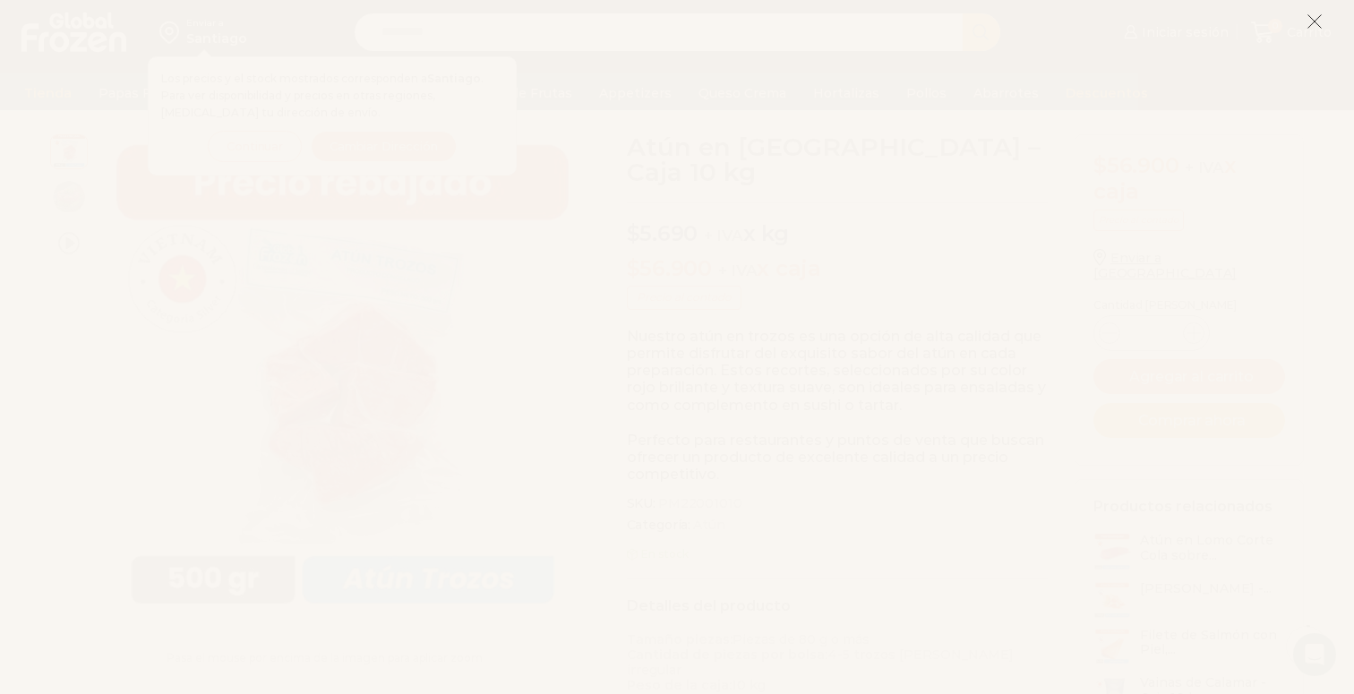
scroll to position [90, 0]
click at [1189, 21] on icon at bounding box center [1314, 21] width 16 height 16
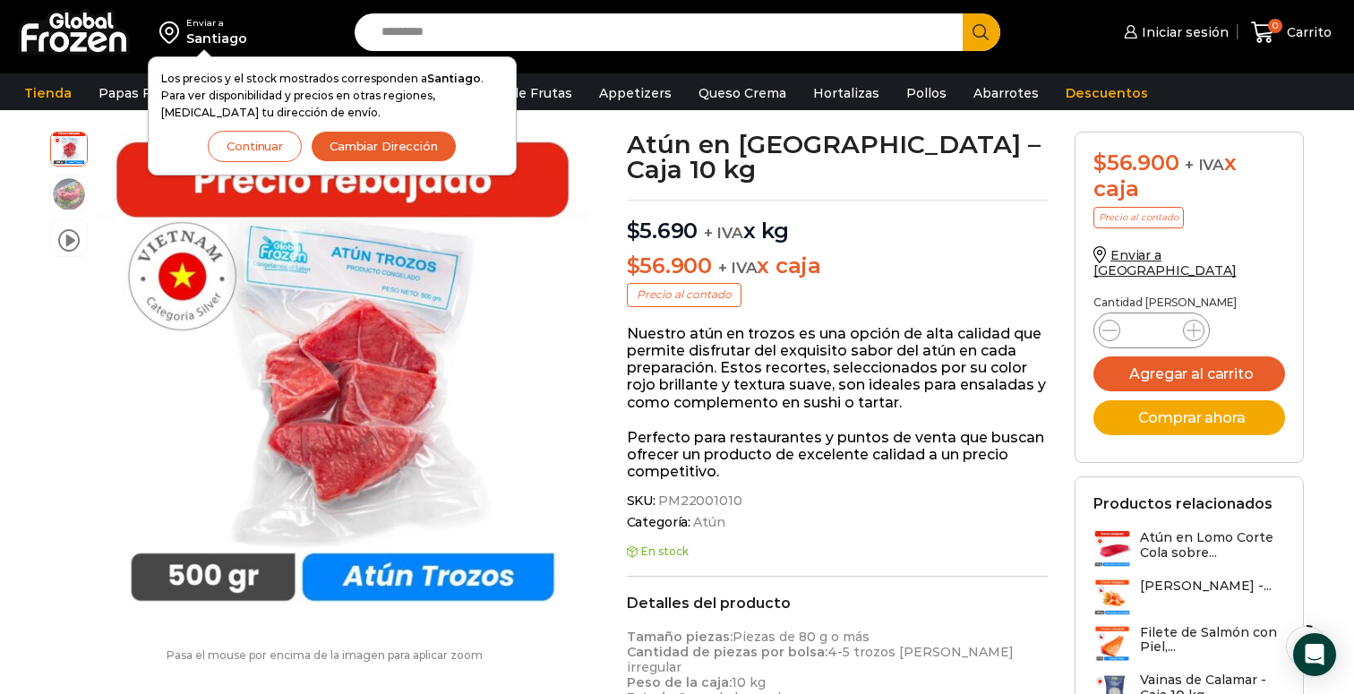
click at [228, 143] on button "Continuar" at bounding box center [255, 146] width 94 height 31
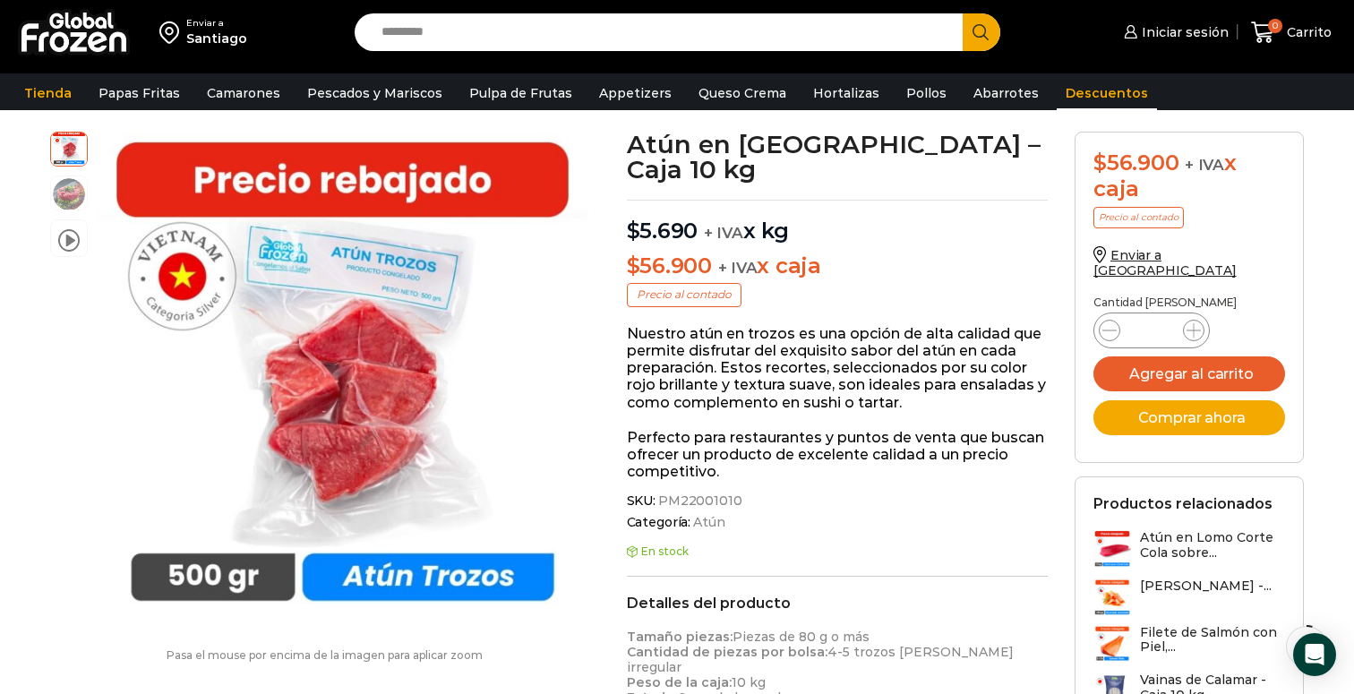
click at [1075, 92] on link "Descuentos" at bounding box center [1107, 93] width 100 height 34
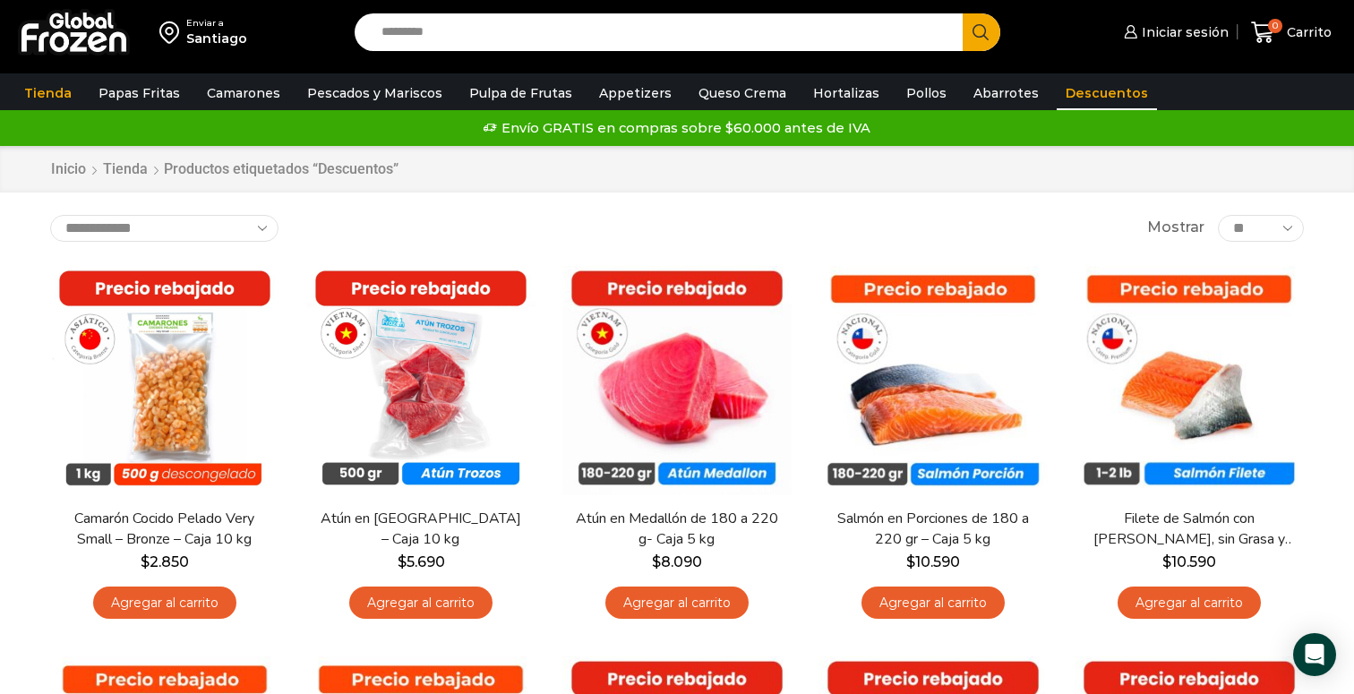
click at [516, 44] on input "Search input" at bounding box center [662, 32] width 581 height 38
type input "*********"
click at [963, 13] on button "Search" at bounding box center [982, 32] width 38 height 38
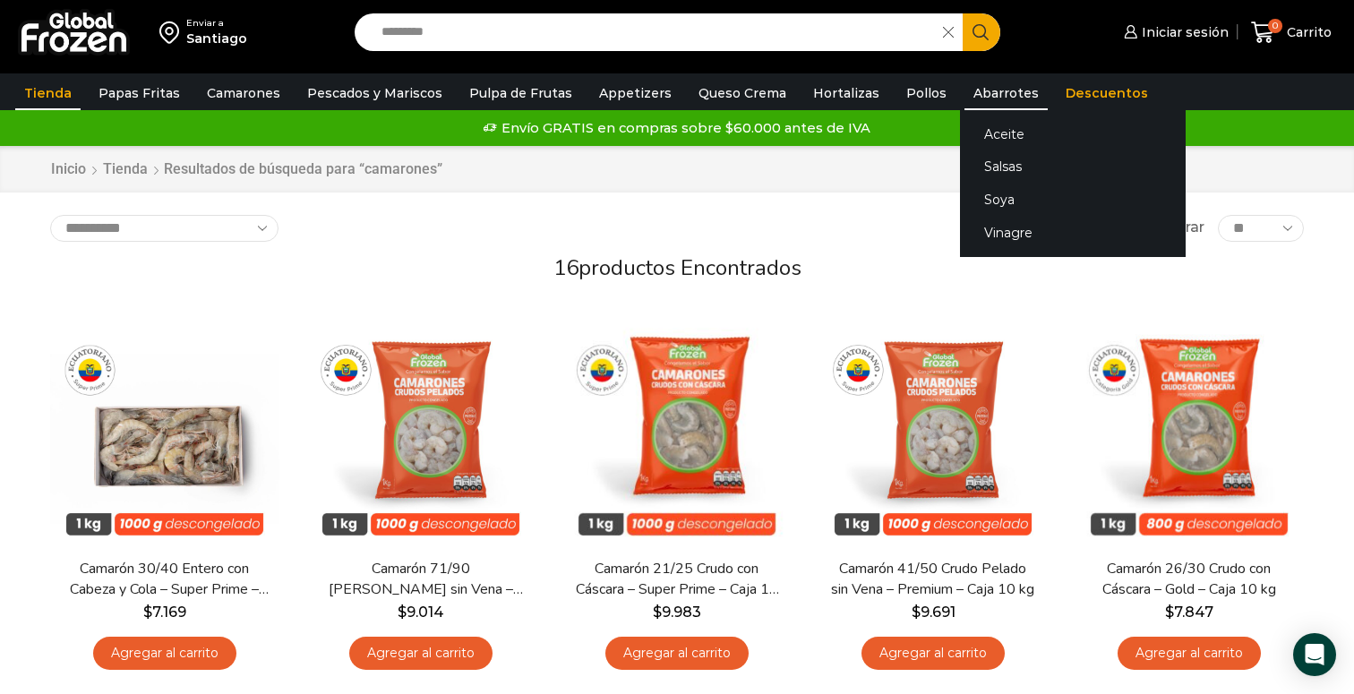
click at [964, 96] on link "Abarrotes" at bounding box center [1005, 93] width 83 height 34
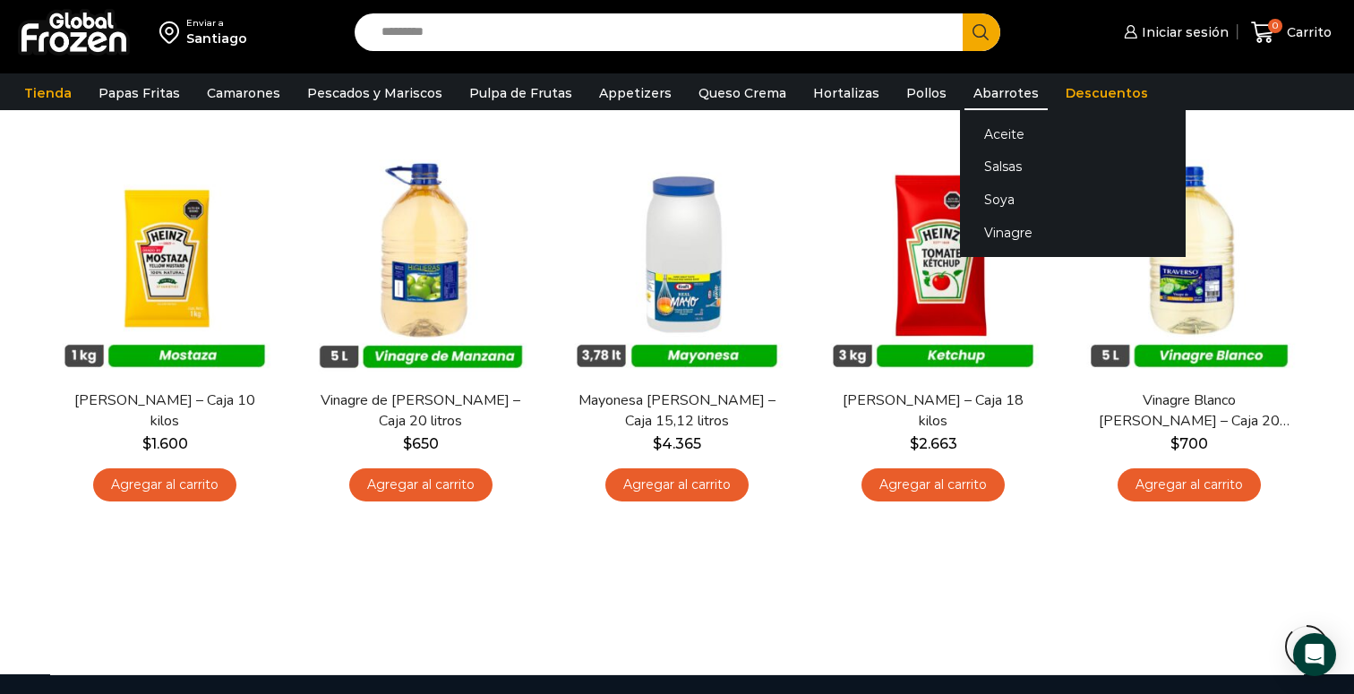
scroll to position [821, 0]
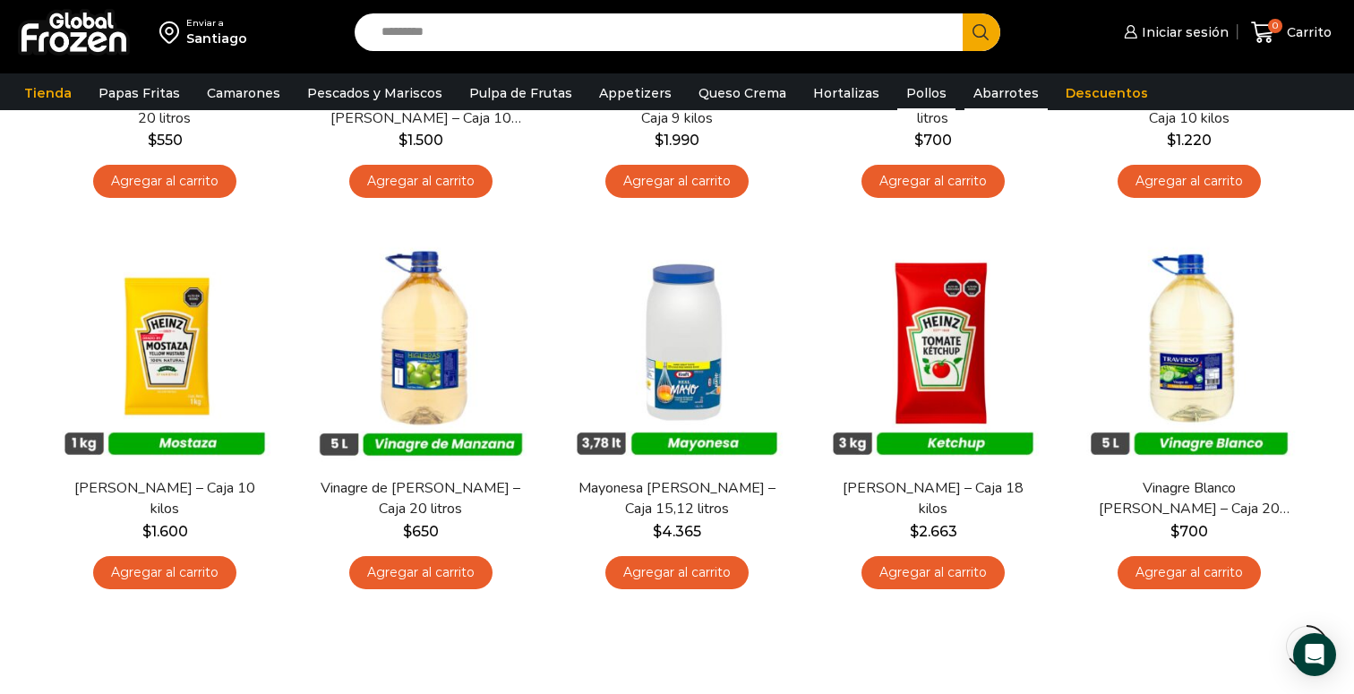
click at [897, 92] on link "Pollos" at bounding box center [926, 93] width 58 height 34
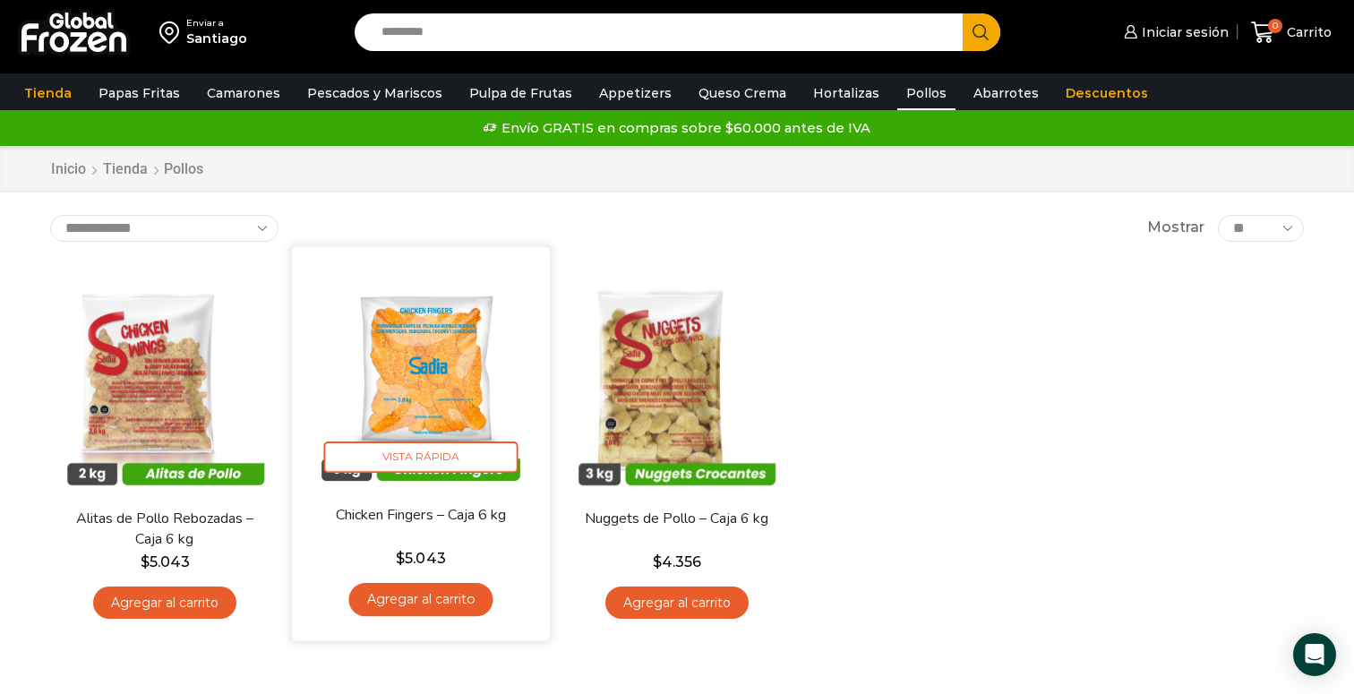
click at [474, 321] on img at bounding box center [420, 375] width 231 height 231
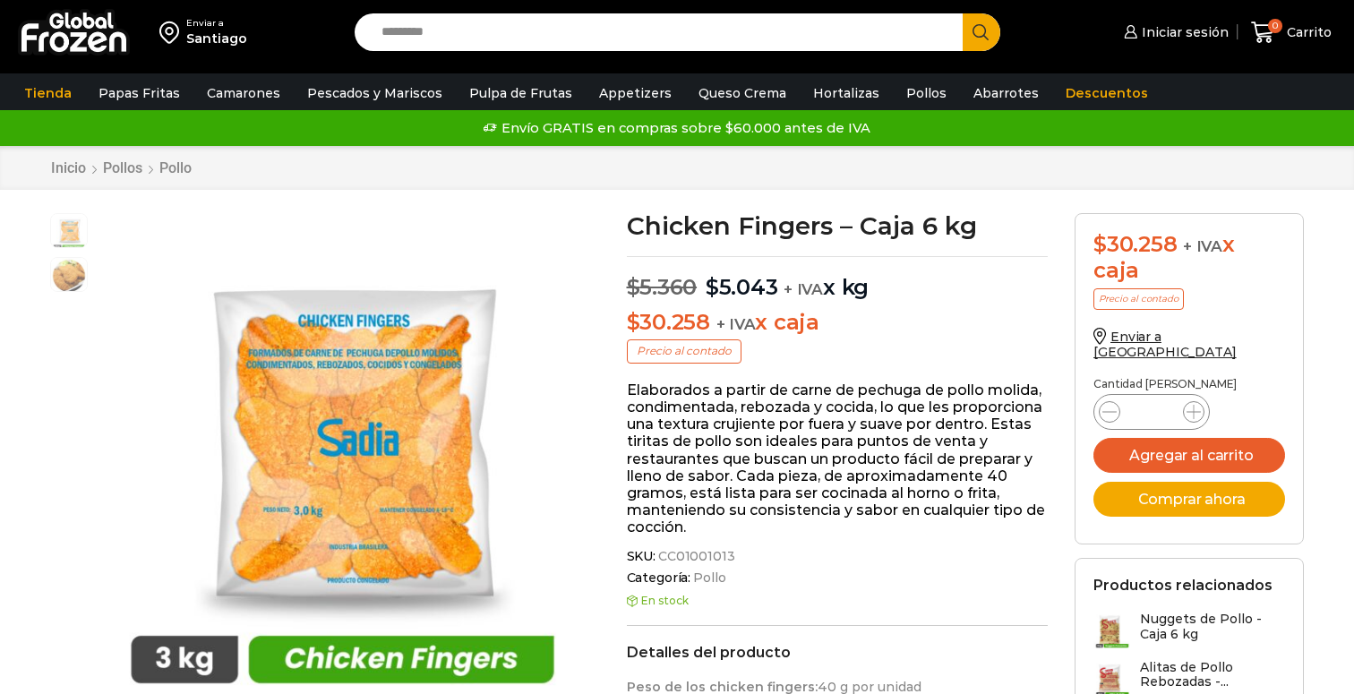
scroll to position [1, 0]
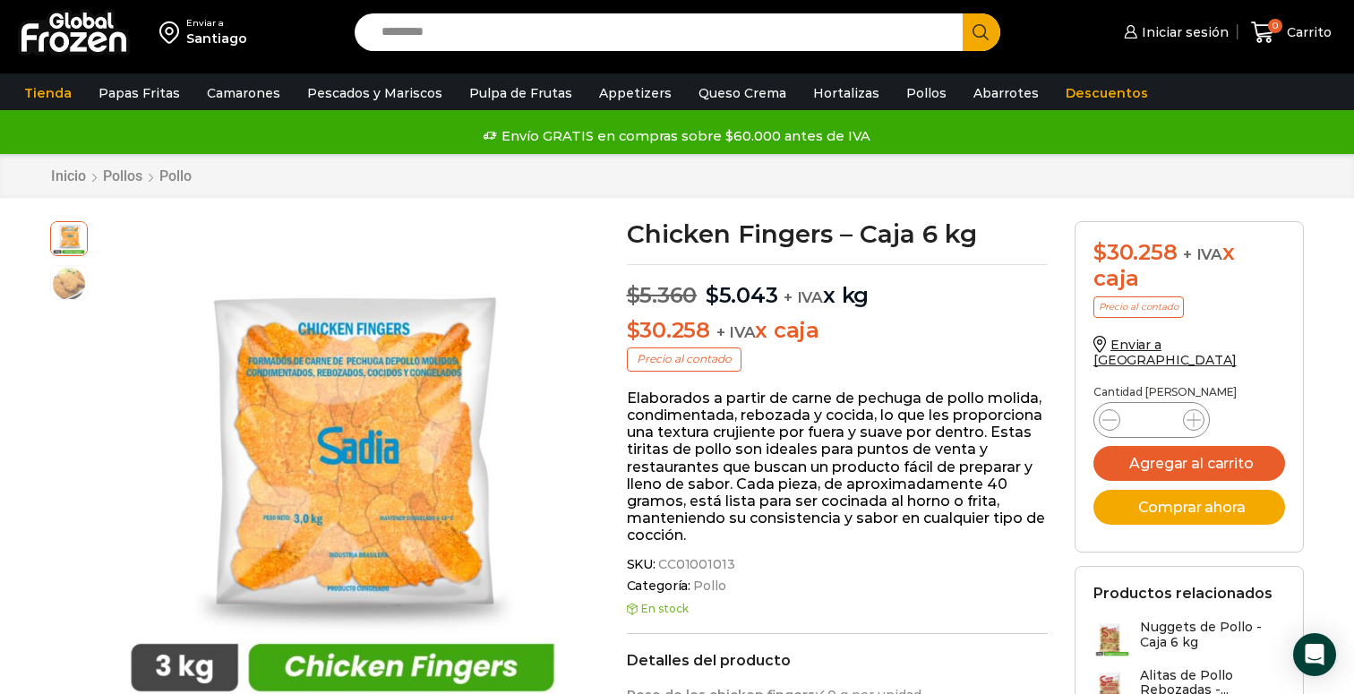
click at [816, 265] on p "$ 5.360 Original price was: $5.360. $ 5.043 Current price is: $5.043. + IVA x kg" at bounding box center [838, 286] width 422 height 45
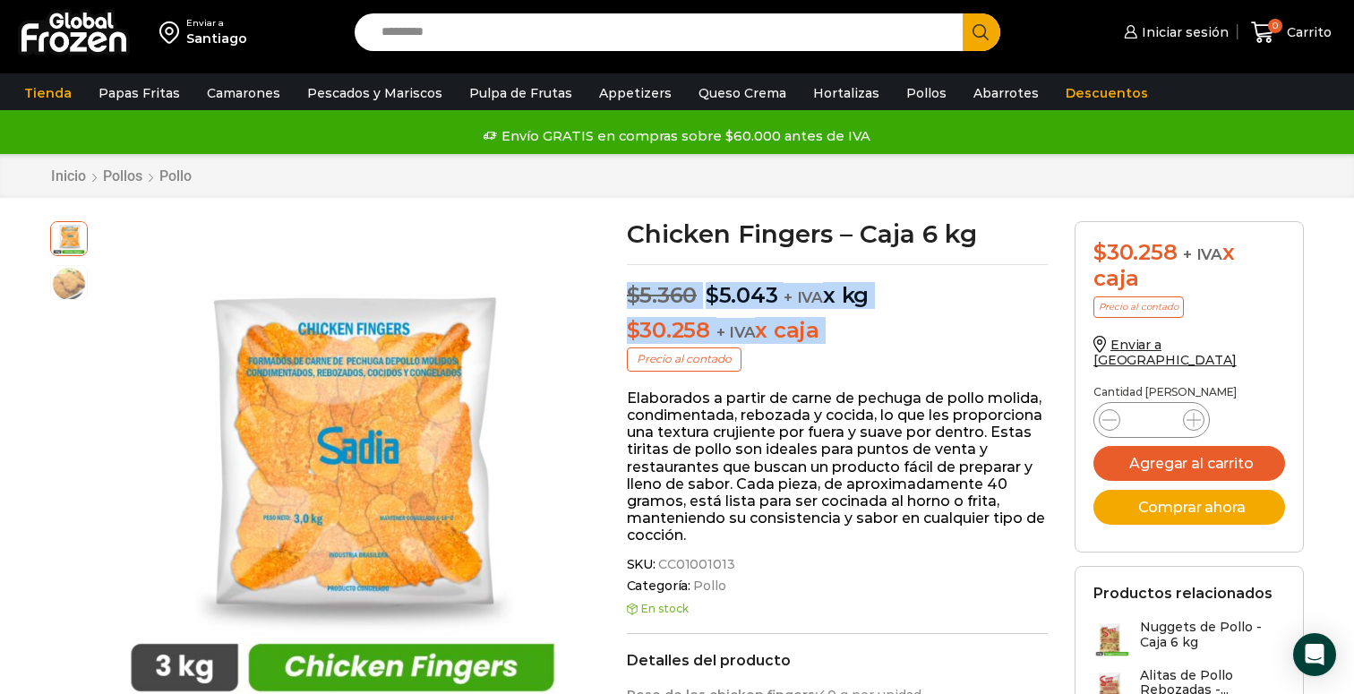
drag, startPoint x: 816, startPoint y: 265, endPoint x: 869, endPoint y: 337, distance: 89.0
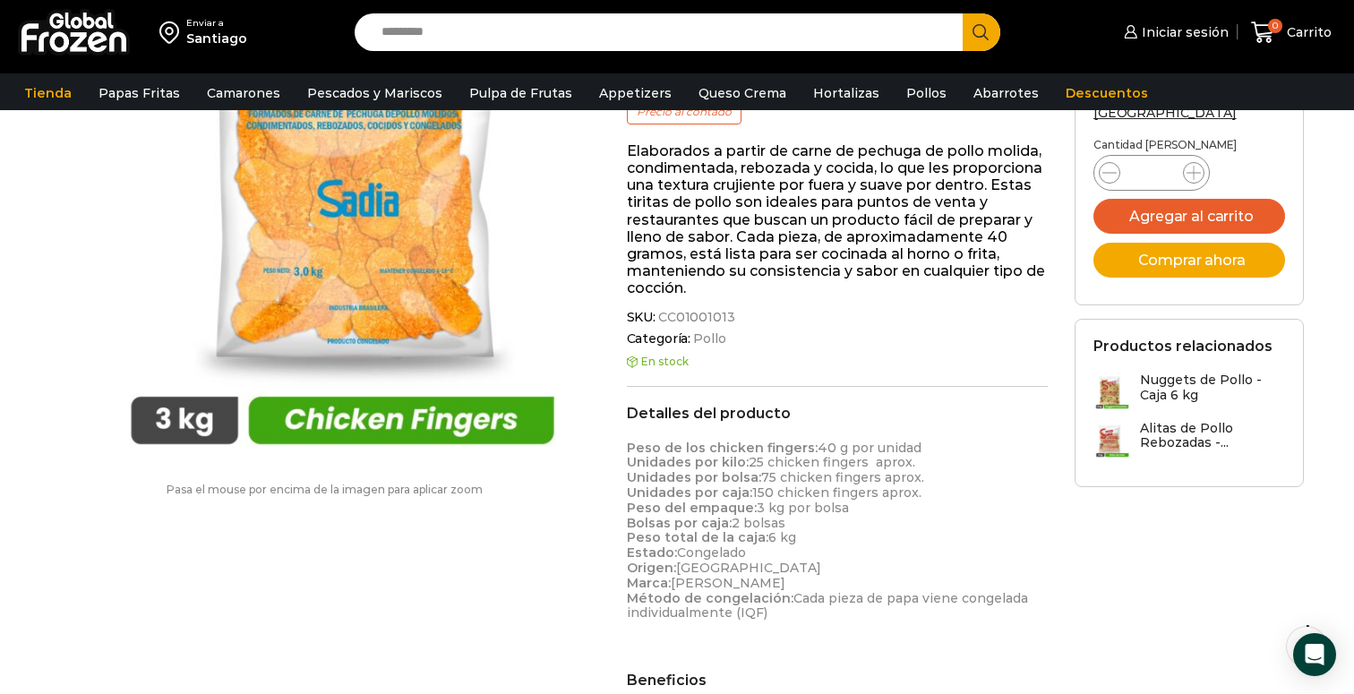
scroll to position [392, 0]
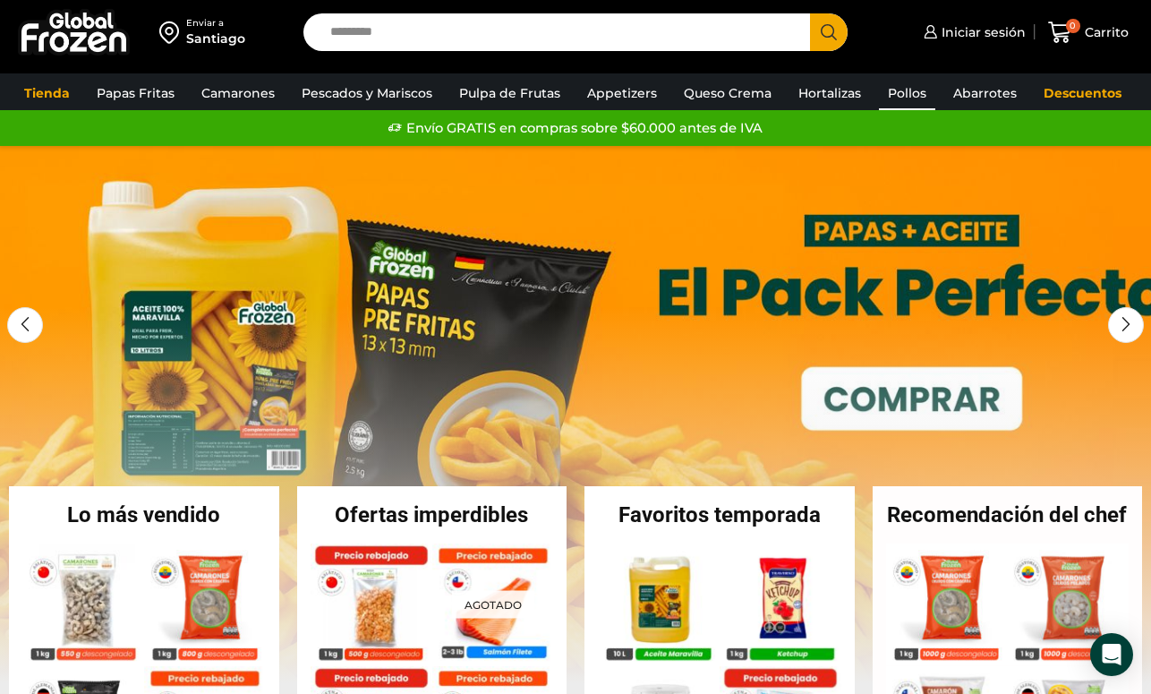
click at [894, 96] on link "Pollos" at bounding box center [907, 93] width 56 height 34
